Goal: Find specific page/section: Find specific page/section

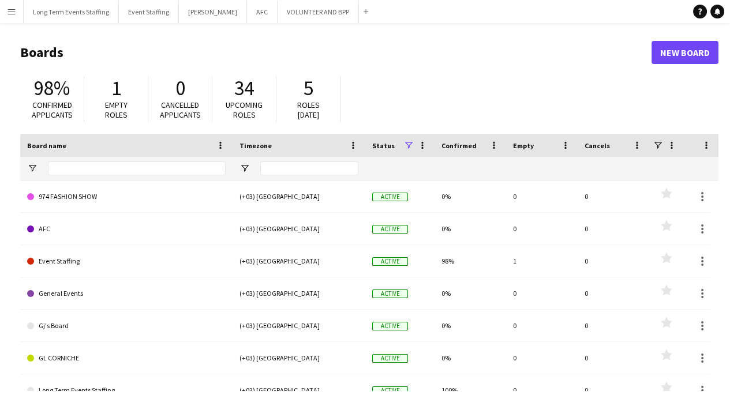
click at [12, 11] on app-icon "Menu" at bounding box center [11, 11] width 9 height 9
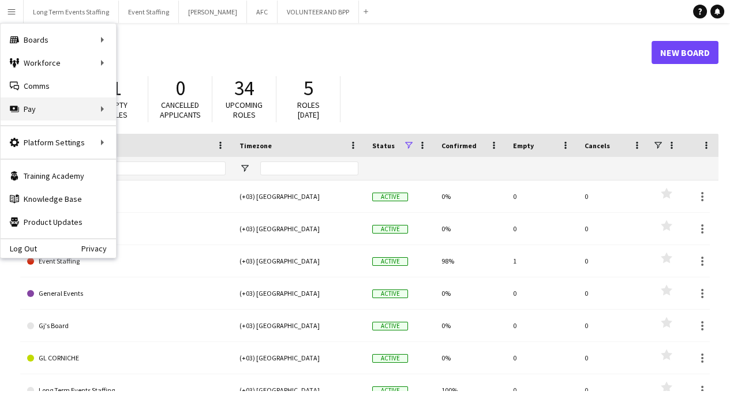
click at [34, 104] on div "Pay Pay" at bounding box center [58, 109] width 115 height 23
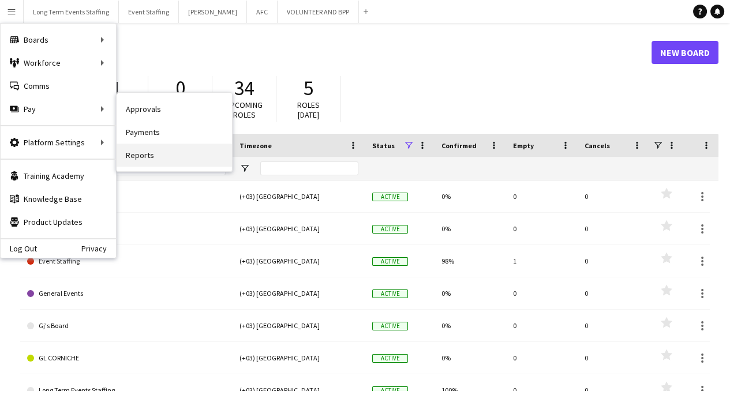
click at [147, 162] on link "Reports" at bounding box center [174, 155] width 115 height 23
